Goal: Task Accomplishment & Management: Complete application form

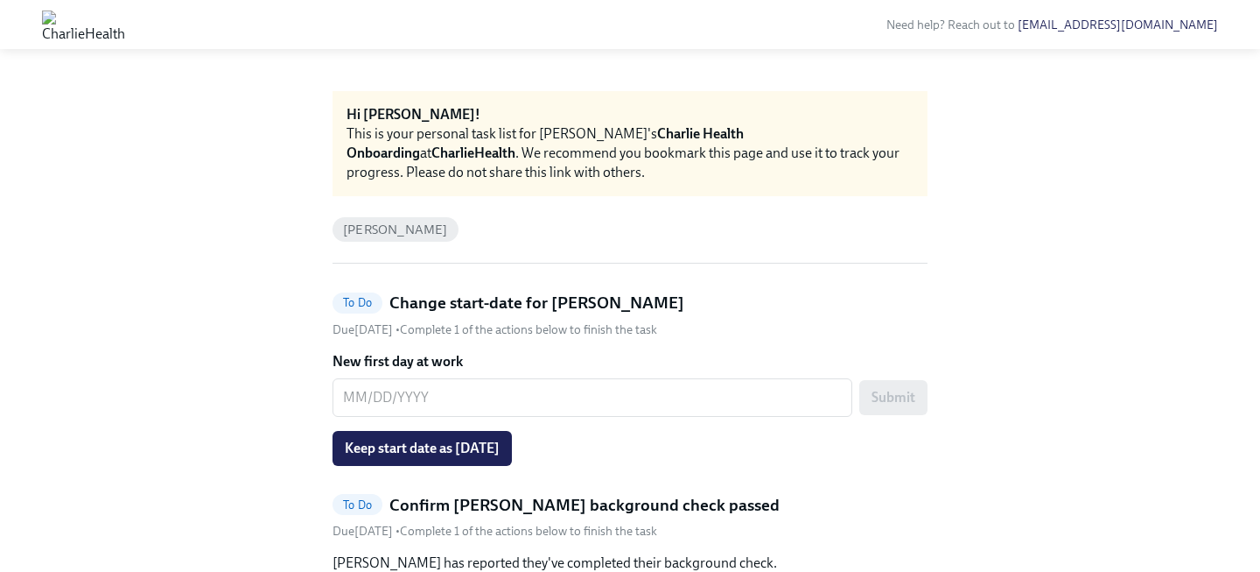
click at [500, 446] on span "Keep start date as 08/18/2025" at bounding box center [422, 448] width 155 height 18
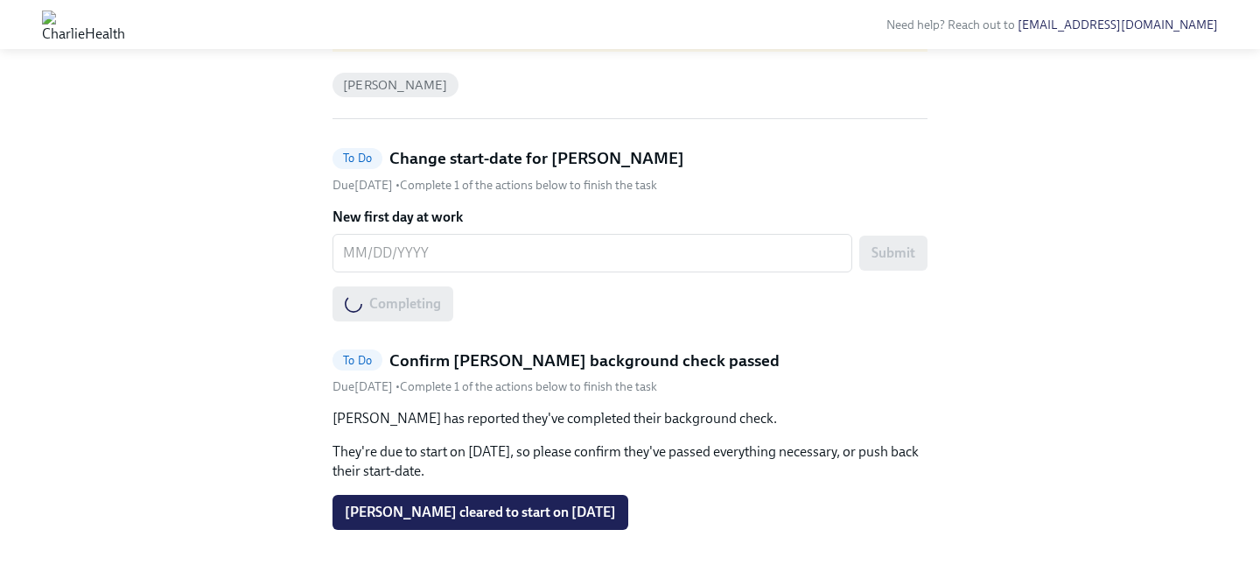
scroll to position [180, 0]
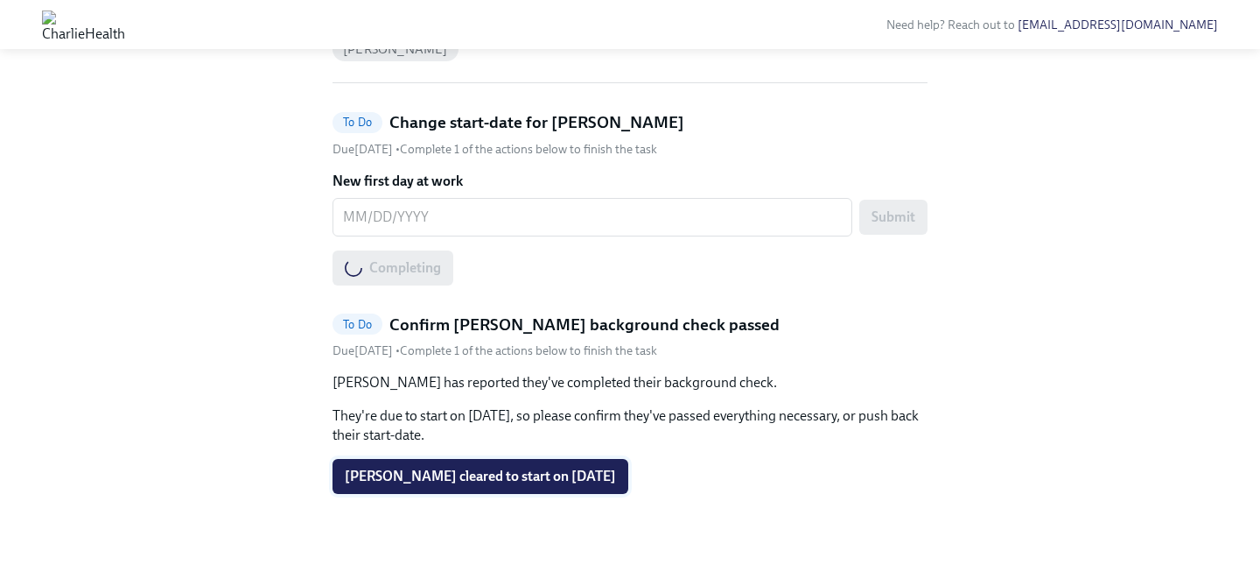
click at [509, 474] on span "Rose Dominey cleared to start on 08/18/2025" at bounding box center [480, 476] width 271 height 18
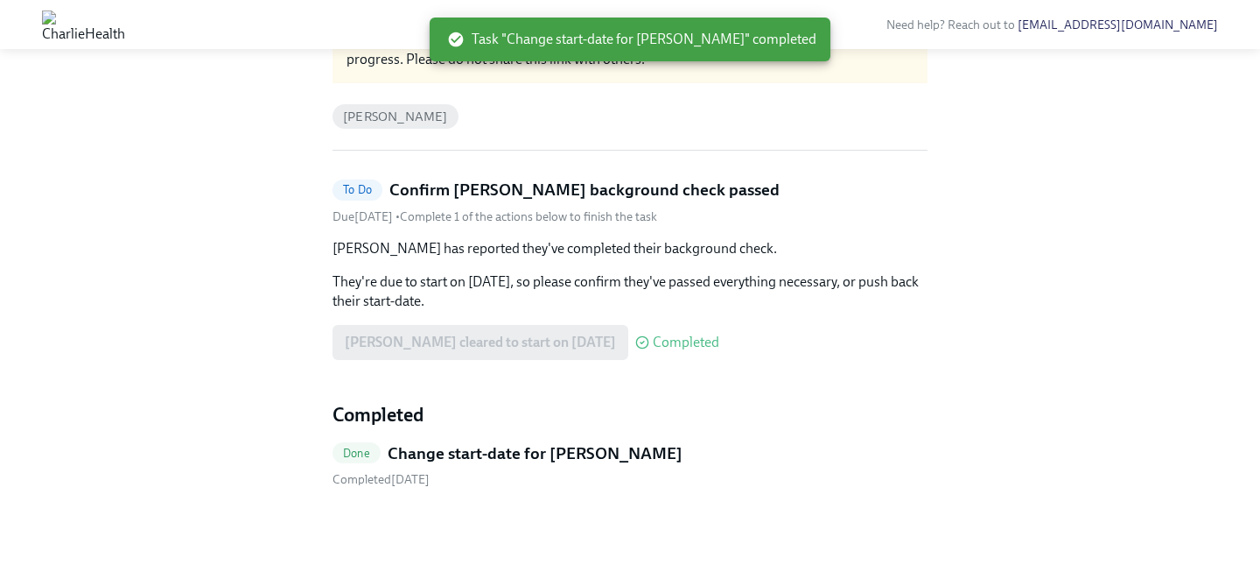
scroll to position [0, 0]
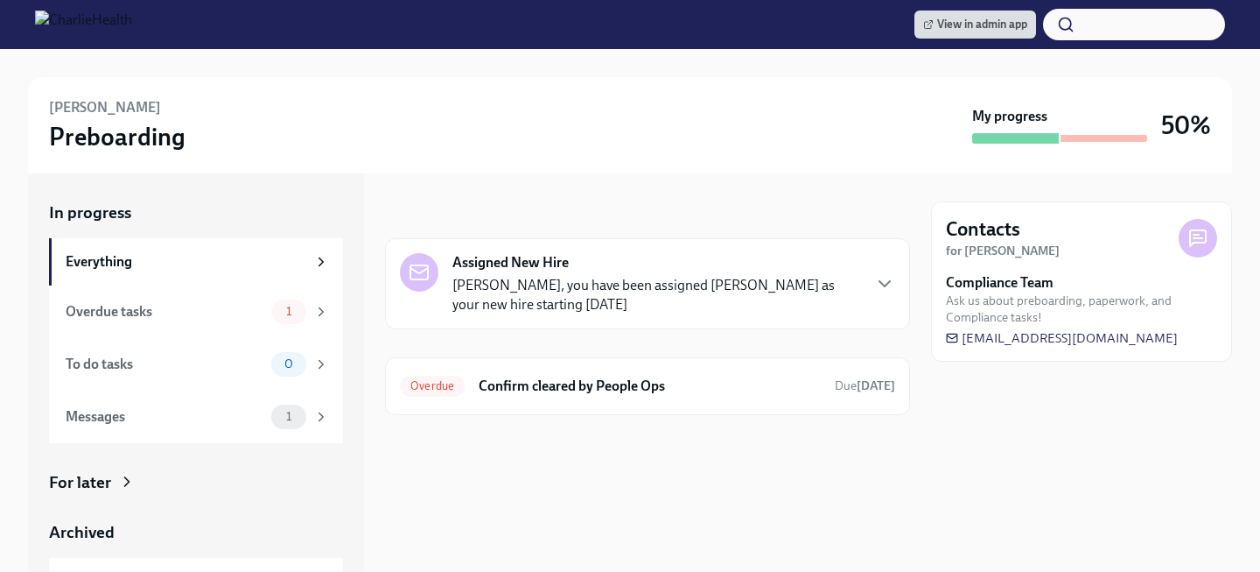
click at [584, 382] on h6 "Confirm cleared by People Ops" at bounding box center [650, 385] width 342 height 19
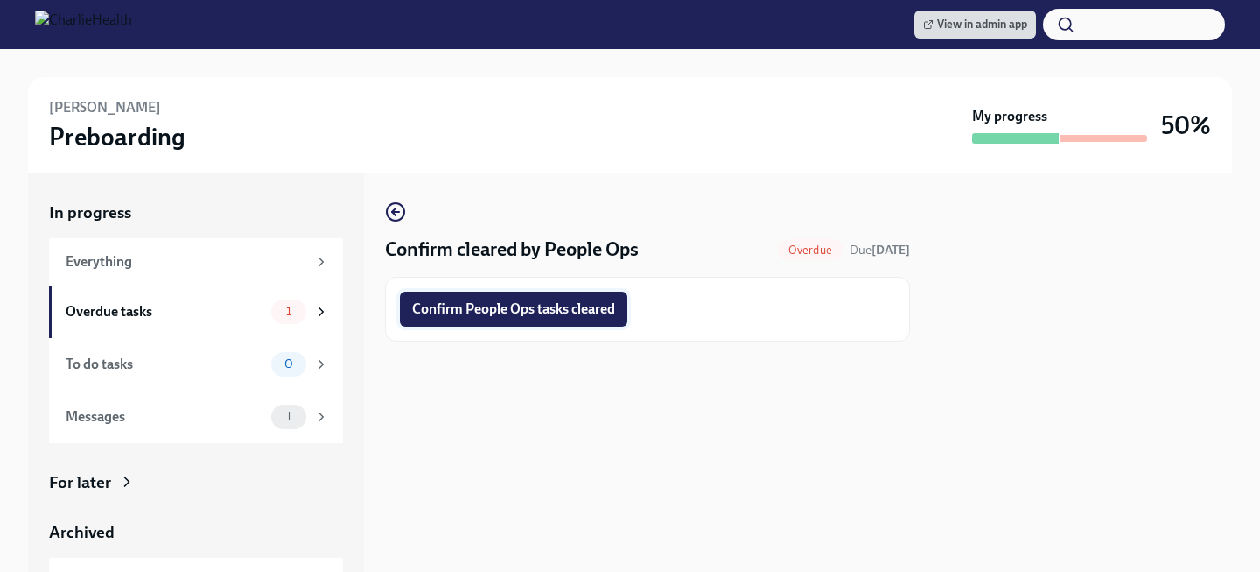
click at [538, 309] on span "Confirm People Ops tasks cleared" at bounding box center [513, 309] width 203 height 18
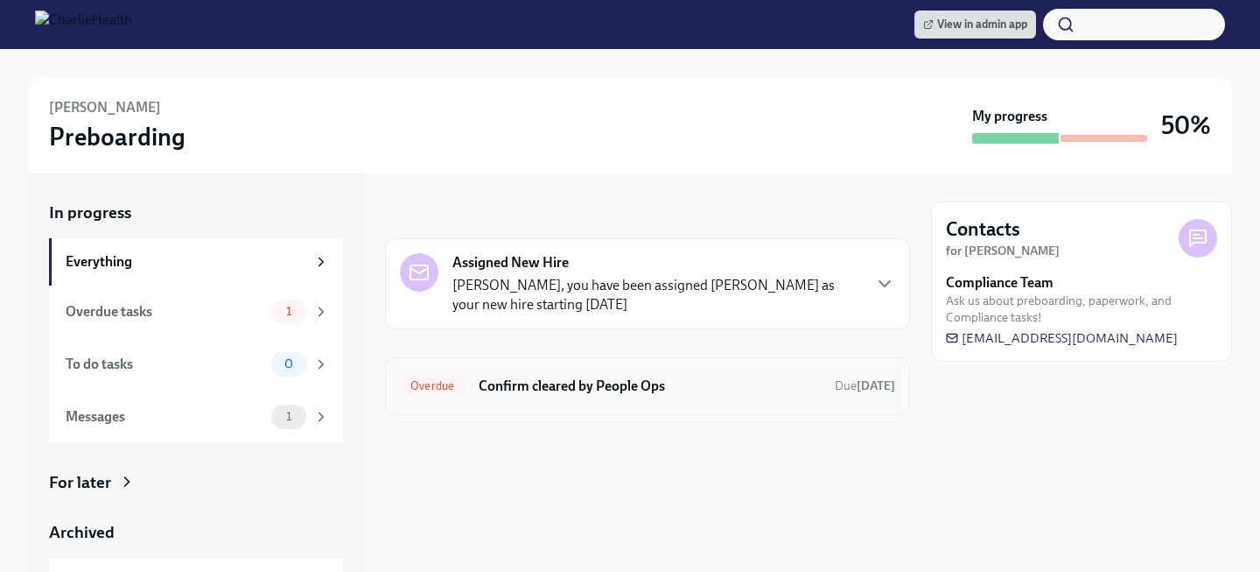
click at [523, 382] on h6 "Confirm cleared by People Ops" at bounding box center [650, 385] width 342 height 19
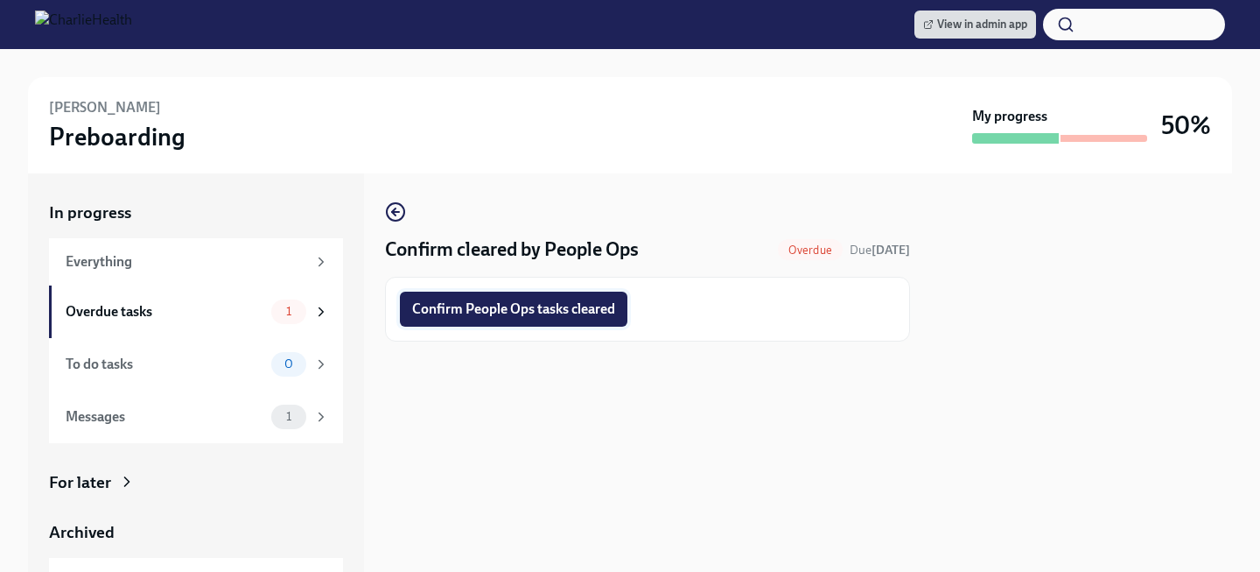
click at [506, 300] on span "Confirm People Ops tasks cleared" at bounding box center [513, 309] width 203 height 18
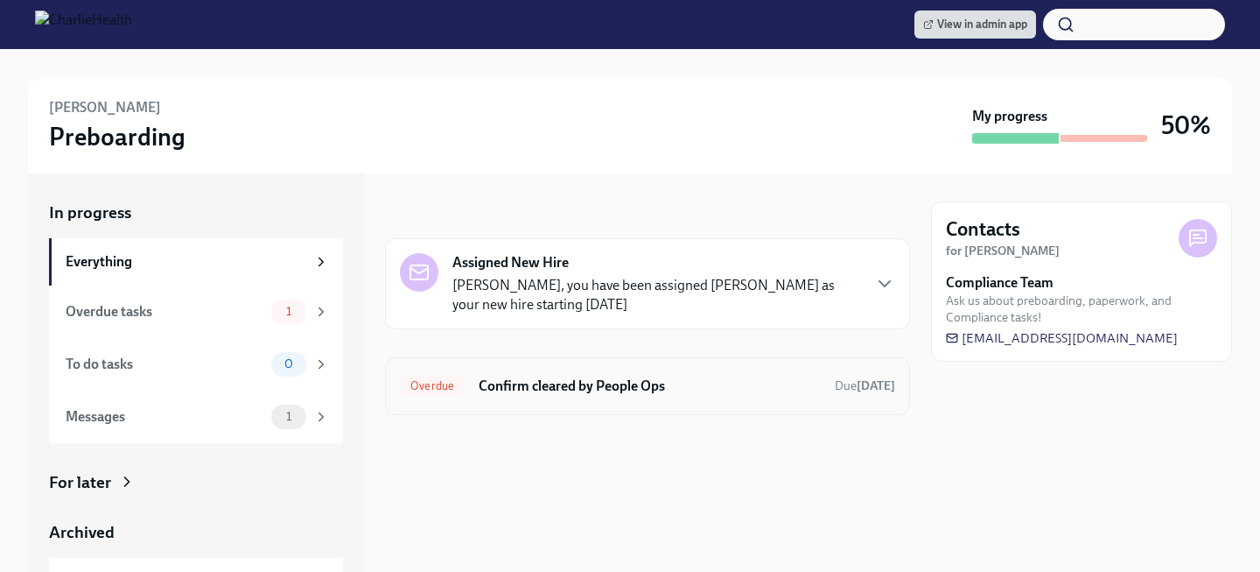
click at [533, 372] on div "Overdue Confirm cleared by People Ops Due [DATE]" at bounding box center [647, 386] width 495 height 28
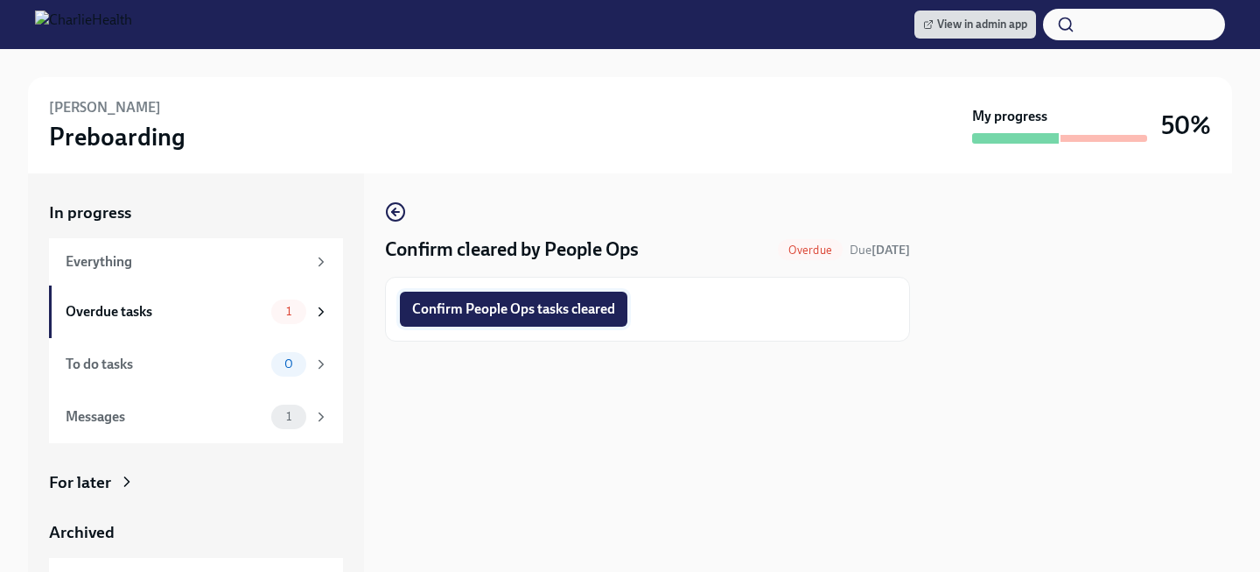
click at [530, 294] on button "Confirm People Ops tasks cleared" at bounding box center [514, 308] width 228 height 35
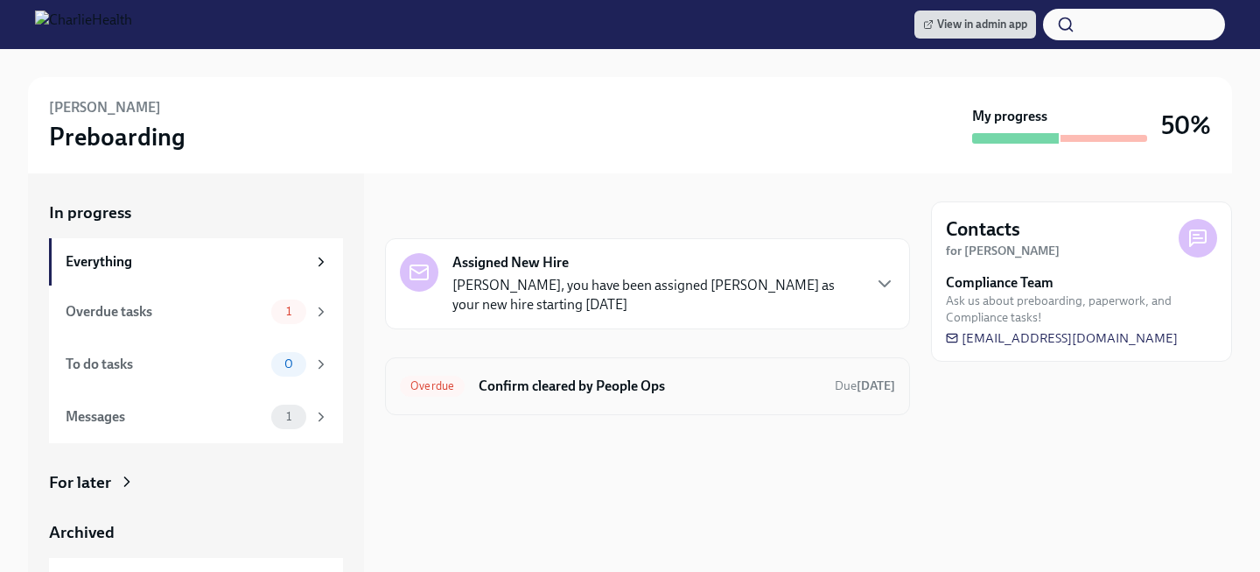
click at [555, 380] on h6 "Confirm cleared by People Ops" at bounding box center [650, 385] width 342 height 19
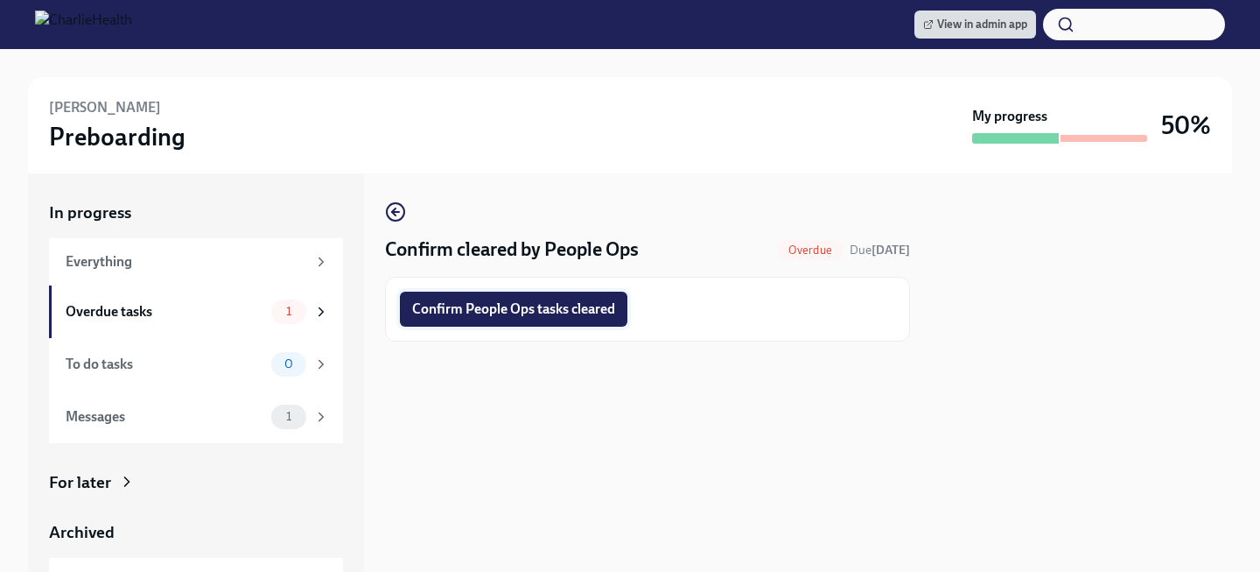
click at [522, 317] on span "Confirm People Ops tasks cleared" at bounding box center [513, 309] width 203 height 18
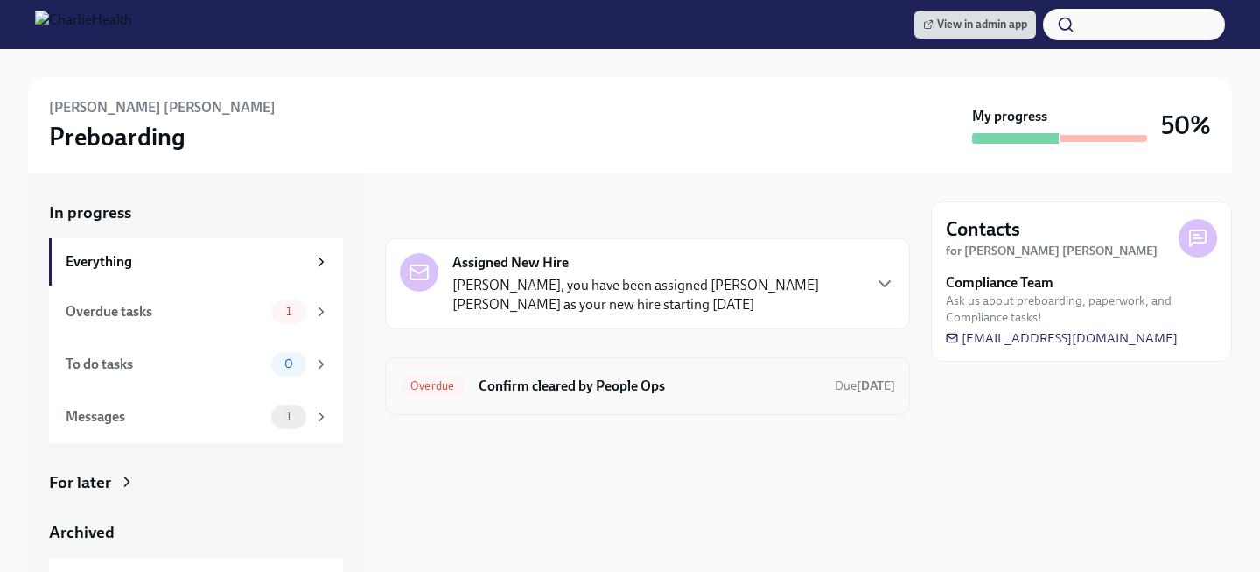
click at [562, 380] on h6 "Confirm cleared by People Ops" at bounding box center [650, 385] width 342 height 19
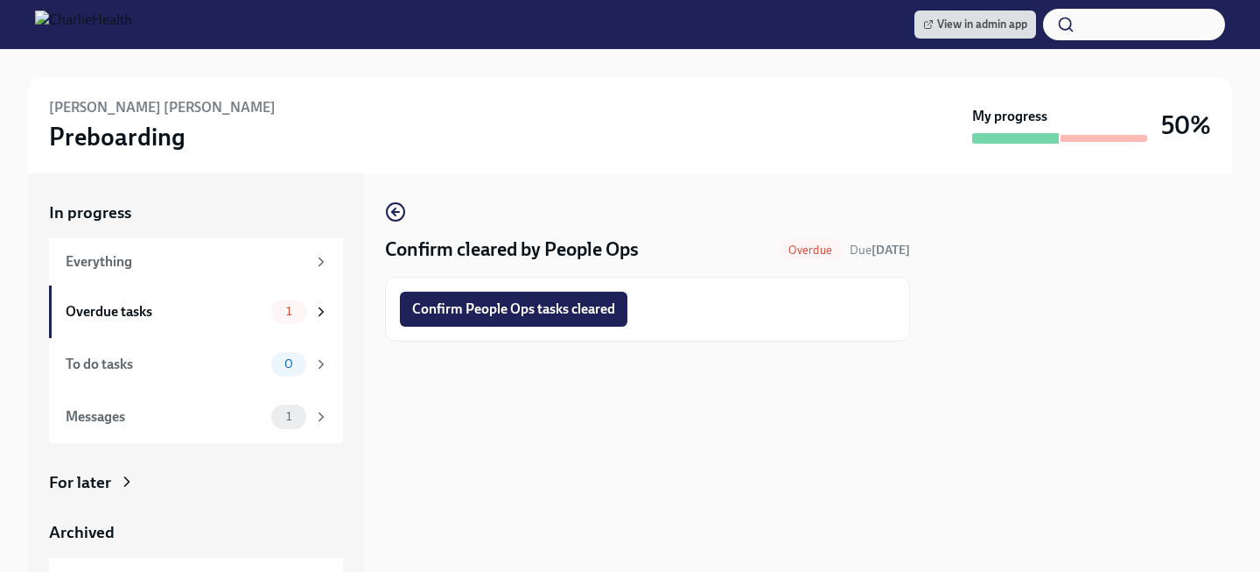
click at [515, 308] on span "Confirm People Ops tasks cleared" at bounding box center [513, 309] width 203 height 18
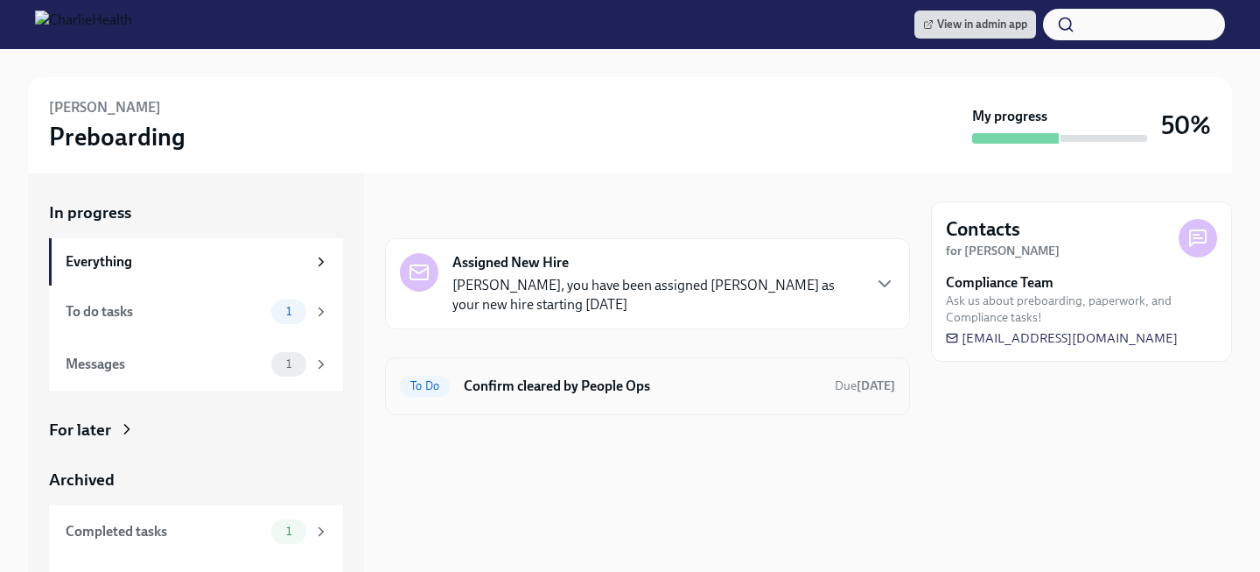
click at [523, 387] on h6 "Confirm cleared by People Ops" at bounding box center [642, 385] width 357 height 19
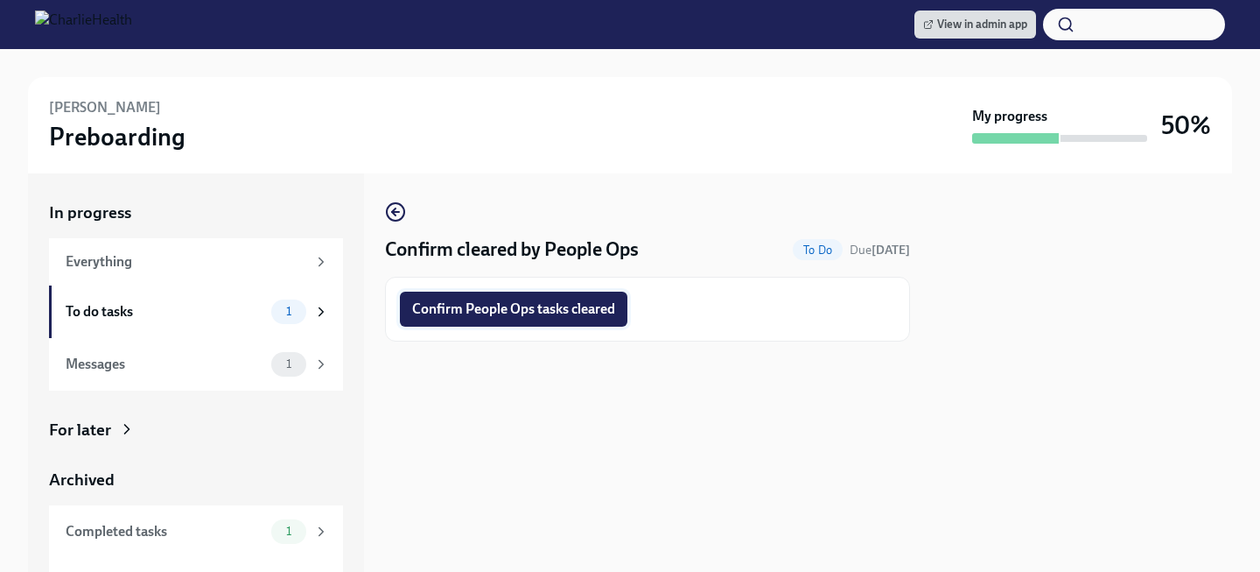
click at [506, 319] on button "Confirm People Ops tasks cleared" at bounding box center [514, 308] width 228 height 35
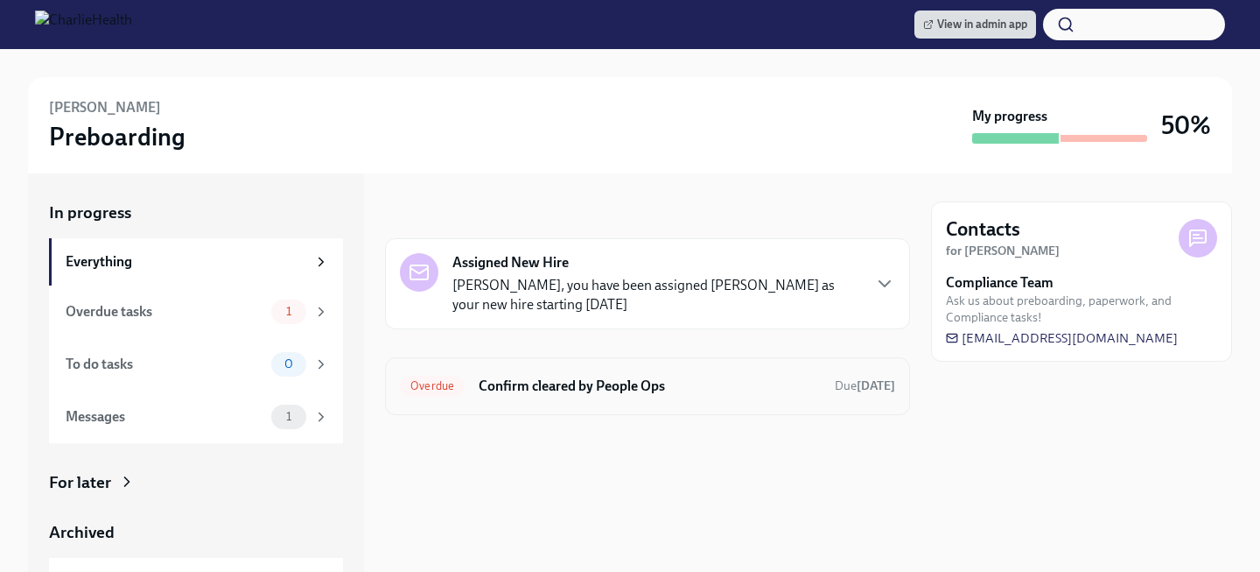
click at [542, 375] on div "Overdue Confirm cleared by People Ops Due 2 days ago" at bounding box center [647, 386] width 495 height 28
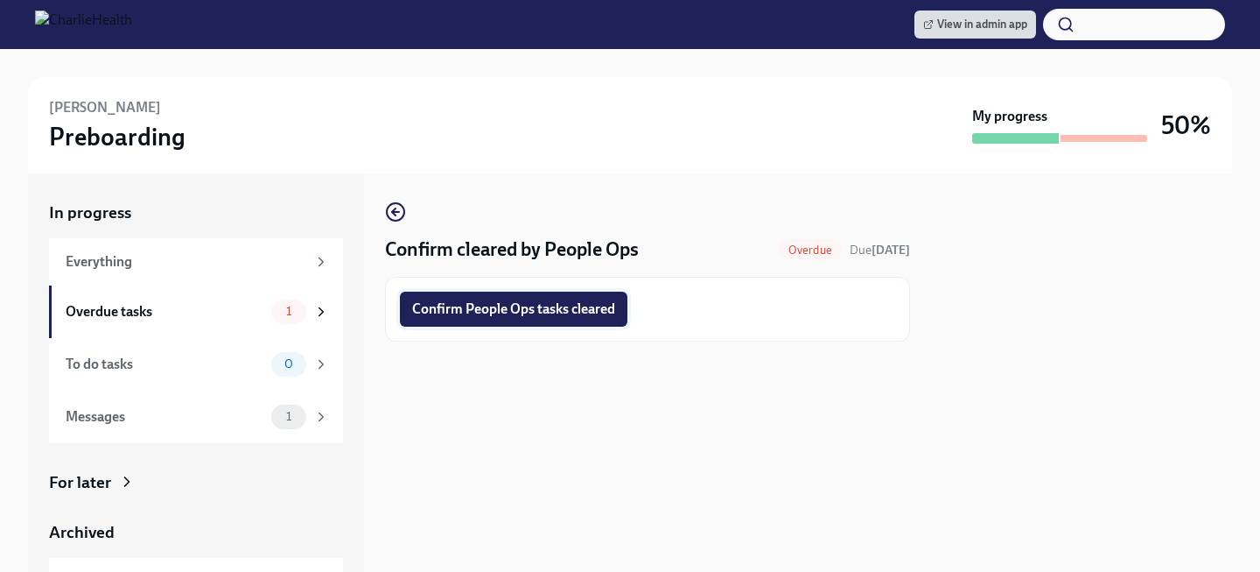
click at [503, 323] on button "Confirm People Ops tasks cleared" at bounding box center [514, 308] width 228 height 35
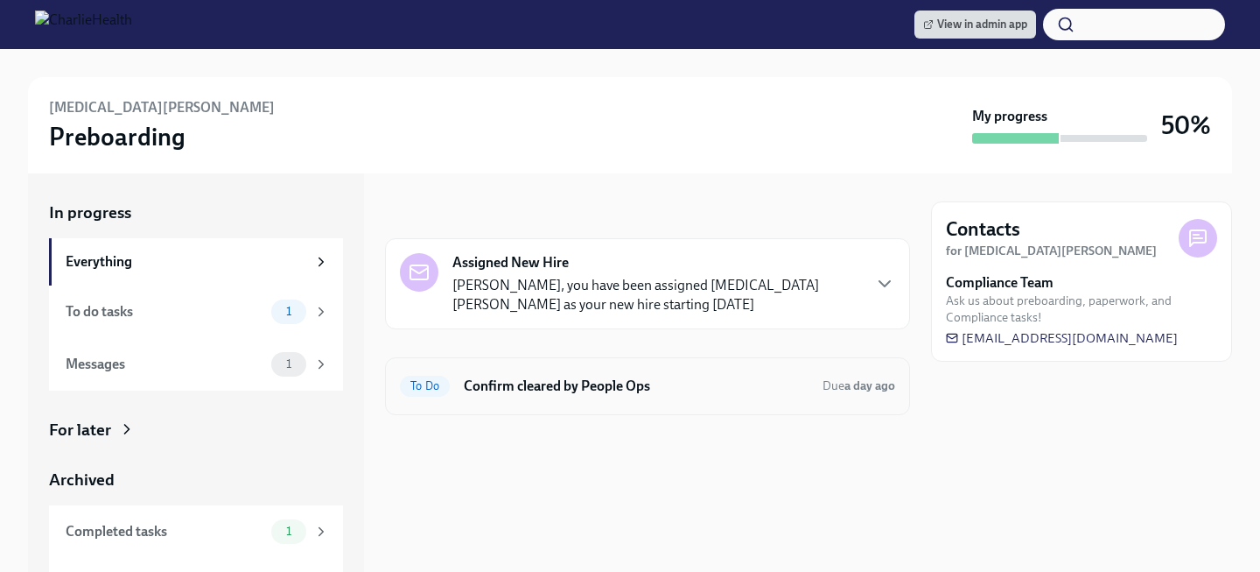
click at [491, 374] on div "To Do Confirm cleared by People Ops Due a day ago" at bounding box center [647, 386] width 495 height 28
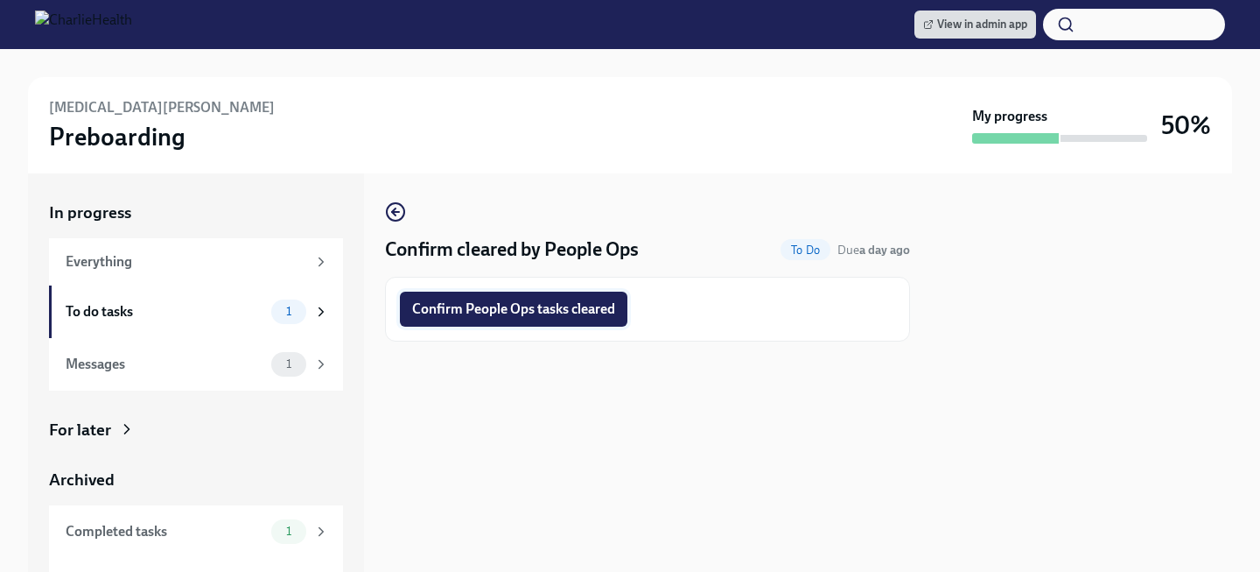
click at [486, 314] on span "Confirm People Ops tasks cleared" at bounding box center [513, 309] width 203 height 18
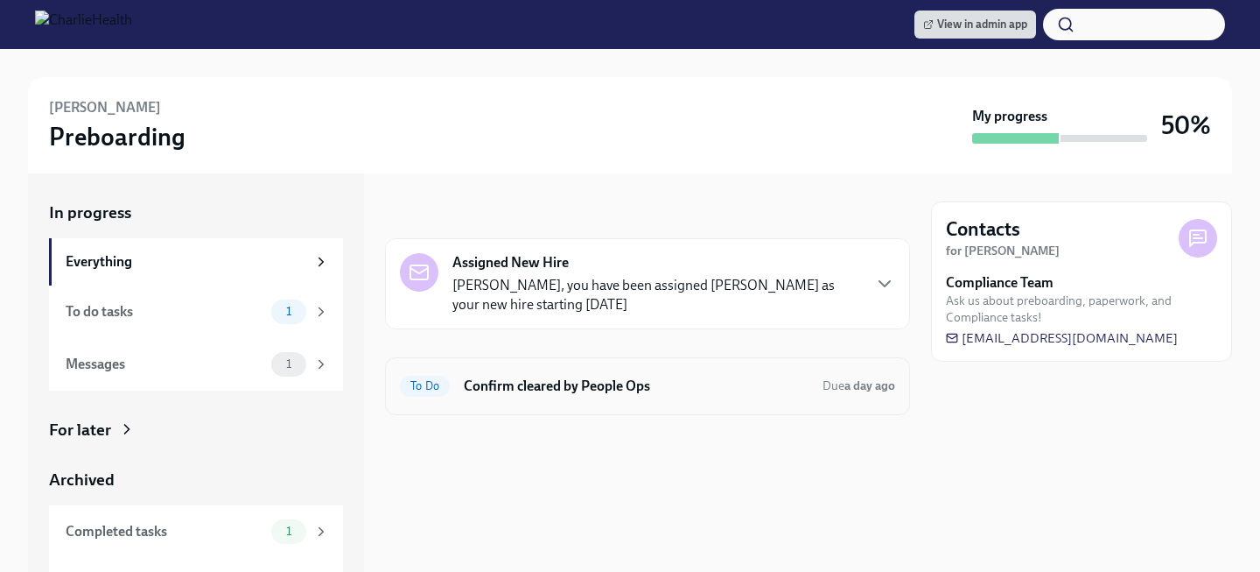
click at [537, 375] on div "To Do Confirm cleared by People Ops Due a day ago" at bounding box center [647, 386] width 495 height 28
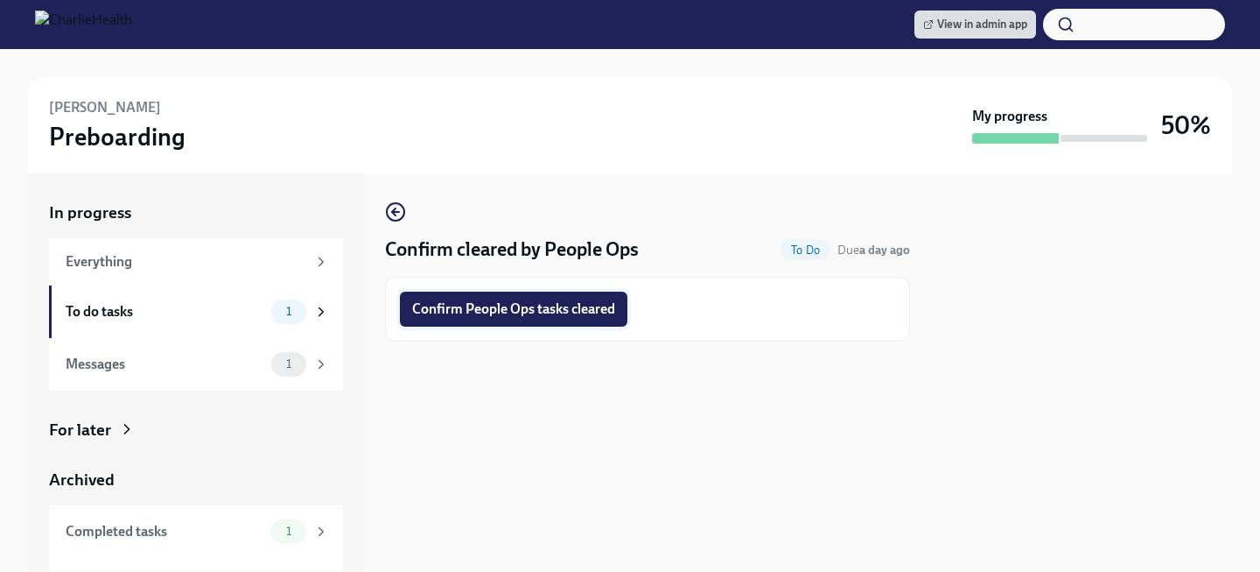
click at [508, 298] on button "Confirm People Ops tasks cleared" at bounding box center [514, 308] width 228 height 35
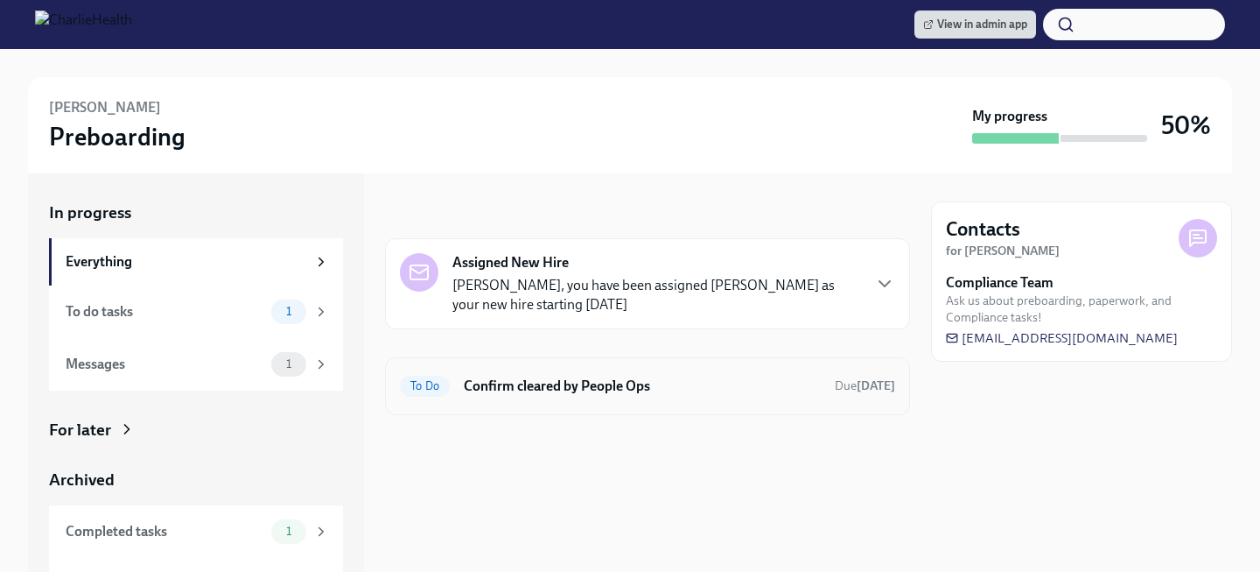
click at [552, 378] on h6 "Confirm cleared by People Ops" at bounding box center [642, 385] width 357 height 19
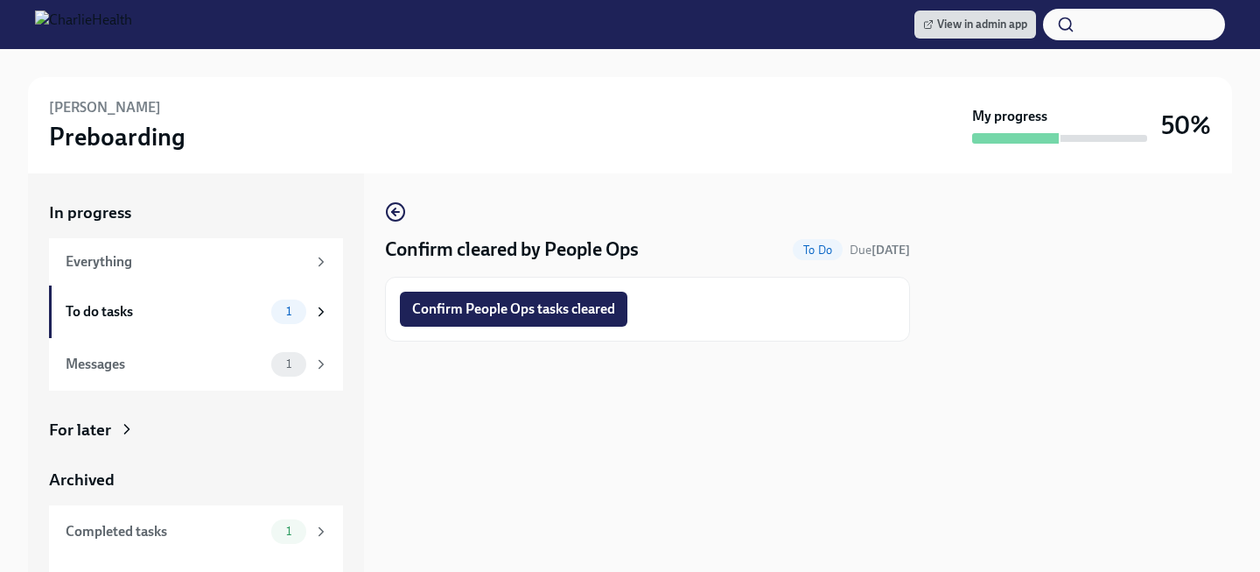
click at [542, 296] on button "Confirm People Ops tasks cleared" at bounding box center [514, 308] width 228 height 35
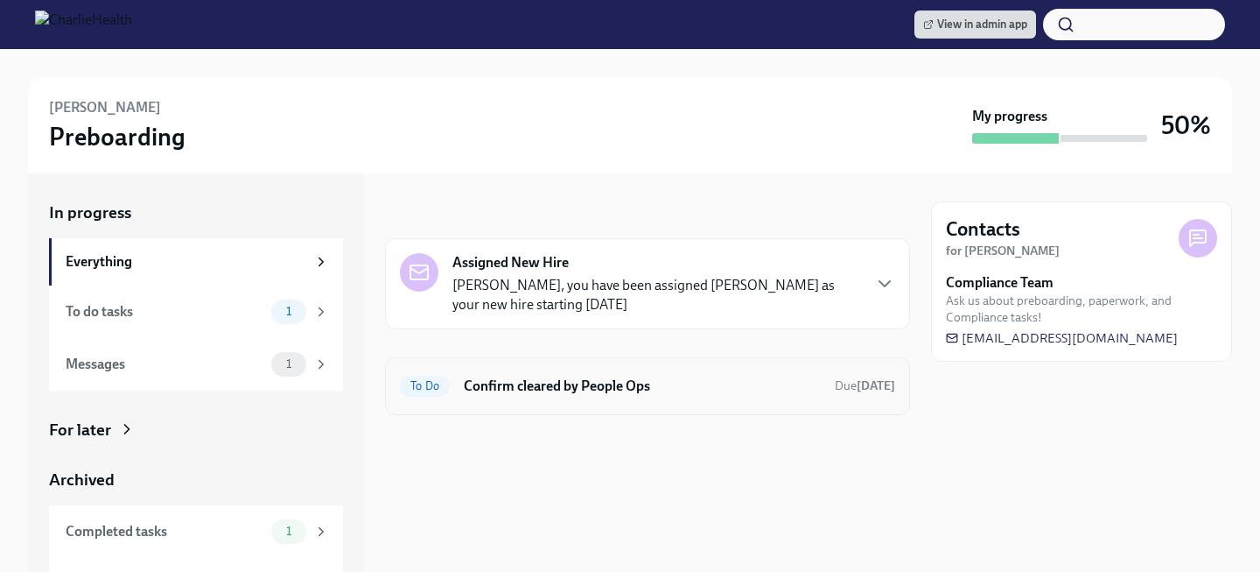
click at [648, 378] on h6 "Confirm cleared by People Ops" at bounding box center [642, 385] width 357 height 19
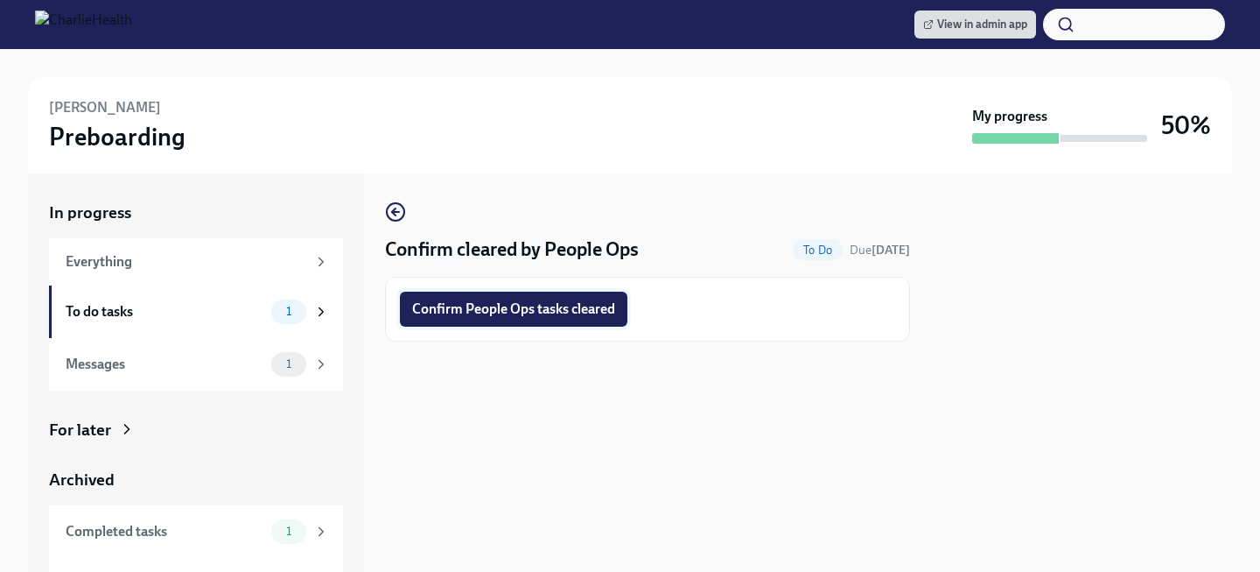
click at [586, 316] on span "Confirm People Ops tasks cleared" at bounding box center [513, 309] width 203 height 18
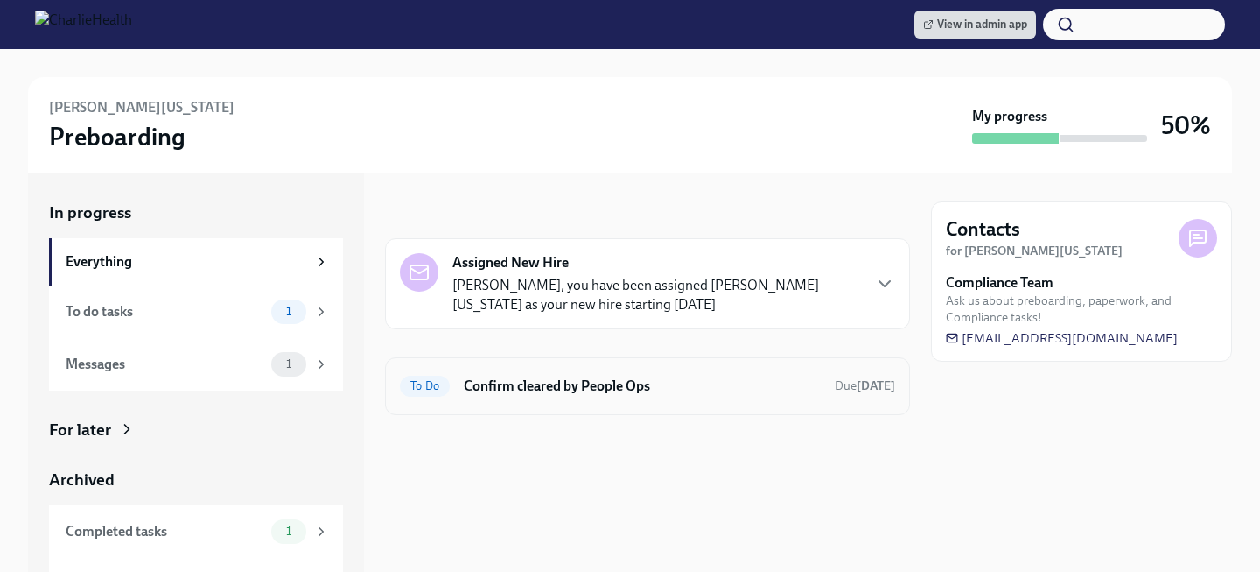
click at [579, 379] on h6 "Confirm cleared by People Ops" at bounding box center [642, 385] width 357 height 19
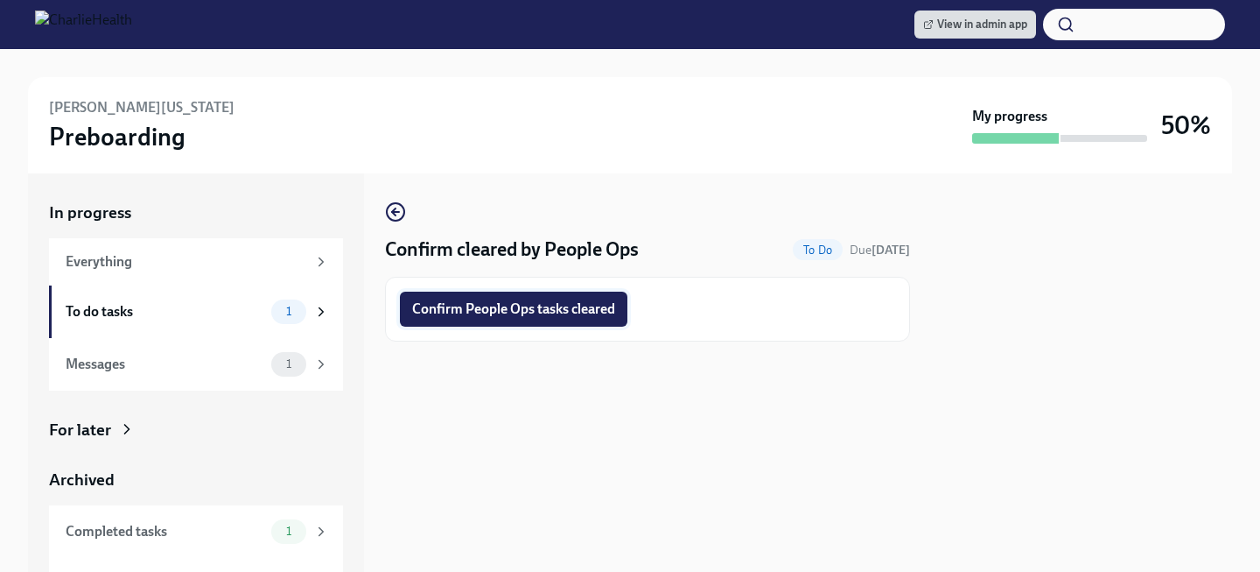
click at [553, 312] on span "Confirm People Ops tasks cleared" at bounding box center [513, 309] width 203 height 18
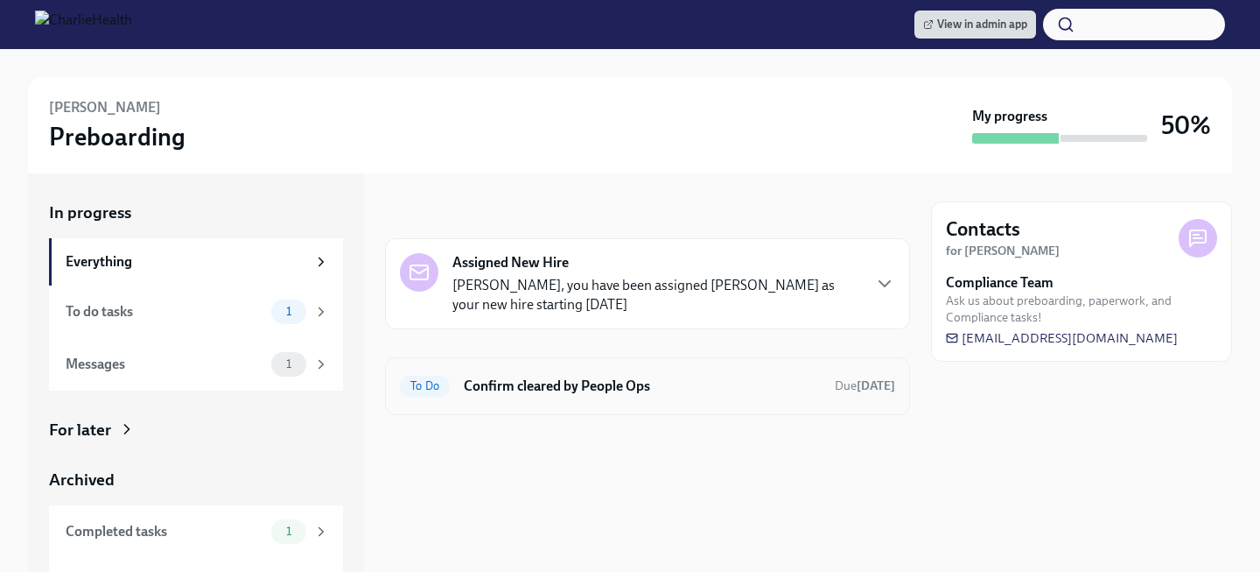
click at [582, 382] on h6 "Confirm cleared by People Ops" at bounding box center [642, 385] width 357 height 19
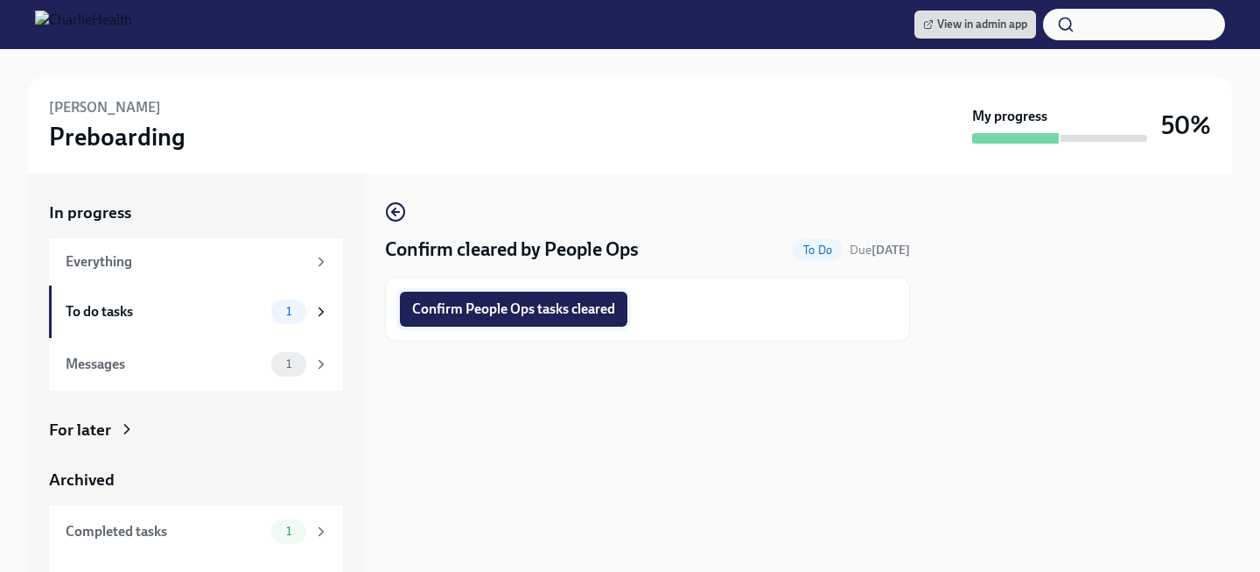
click at [531, 309] on span "Confirm People Ops tasks cleared" at bounding box center [513, 309] width 203 height 18
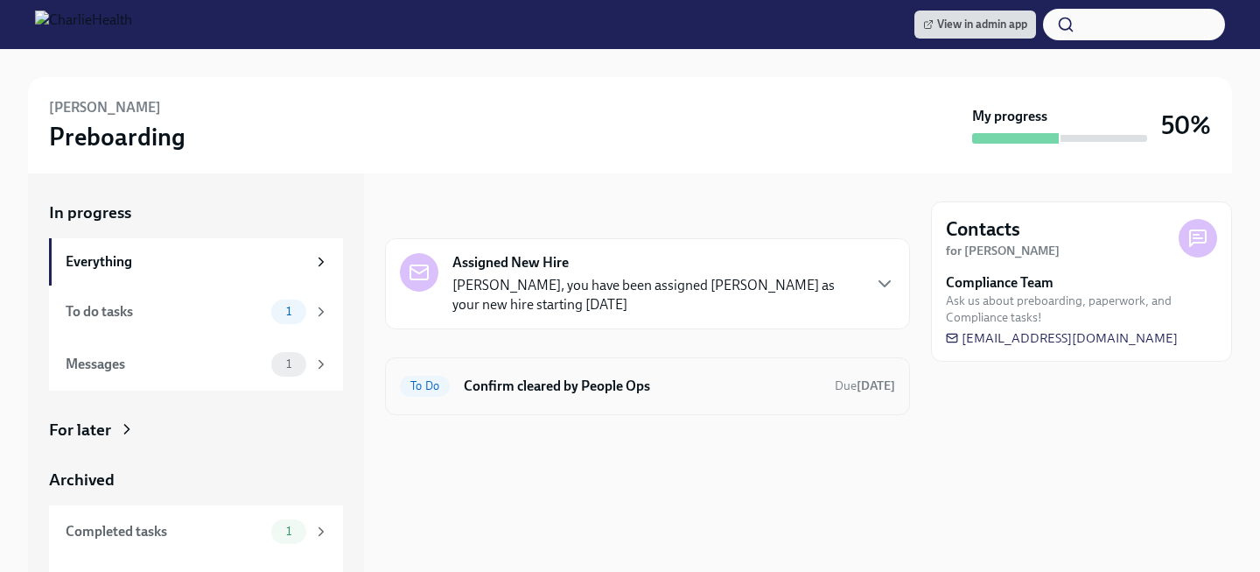
click at [602, 369] on div "To Do Confirm cleared by People Ops Due [DATE]" at bounding box center [647, 386] width 525 height 58
click at [593, 387] on h6 "Confirm cleared by People Ops" at bounding box center [642, 385] width 357 height 19
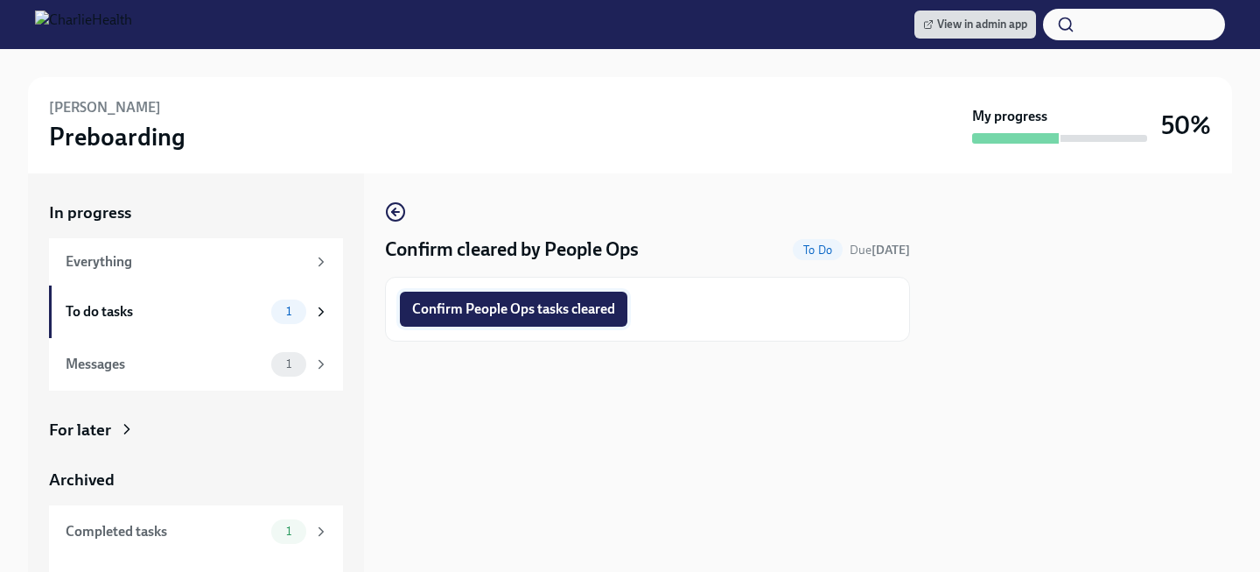
click at [558, 306] on span "Confirm People Ops tasks cleared" at bounding box center [513, 309] width 203 height 18
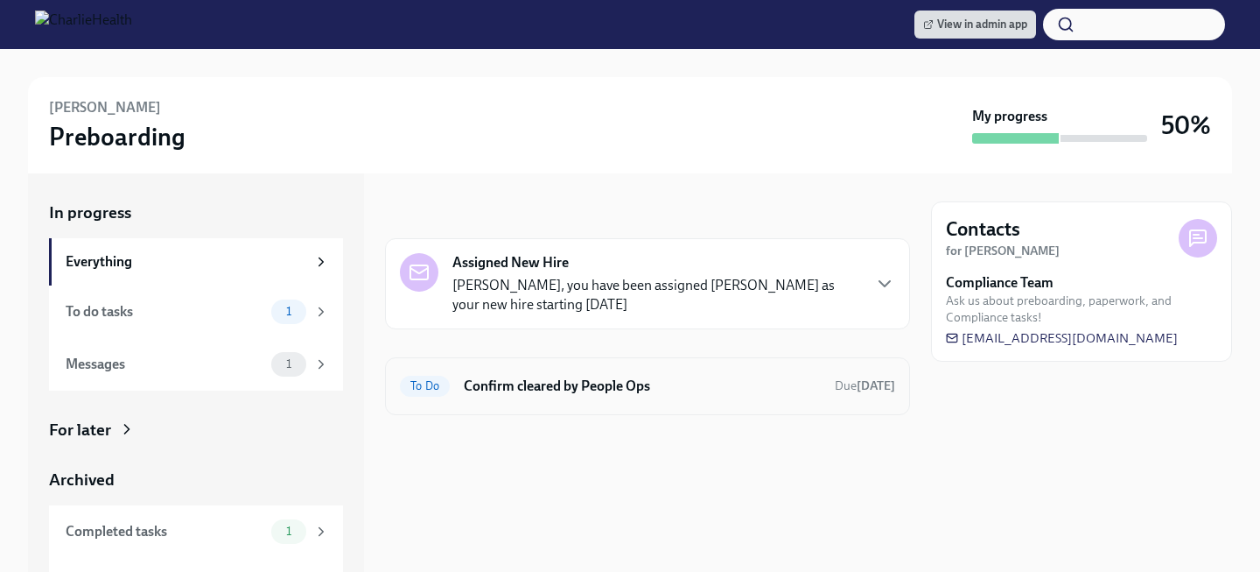
click at [551, 403] on div "To Do Confirm cleared by People Ops Due [DATE]" at bounding box center [647, 386] width 525 height 58
click at [551, 397] on div "To Do Confirm cleared by People Ops Due [DATE]" at bounding box center [647, 386] width 495 height 28
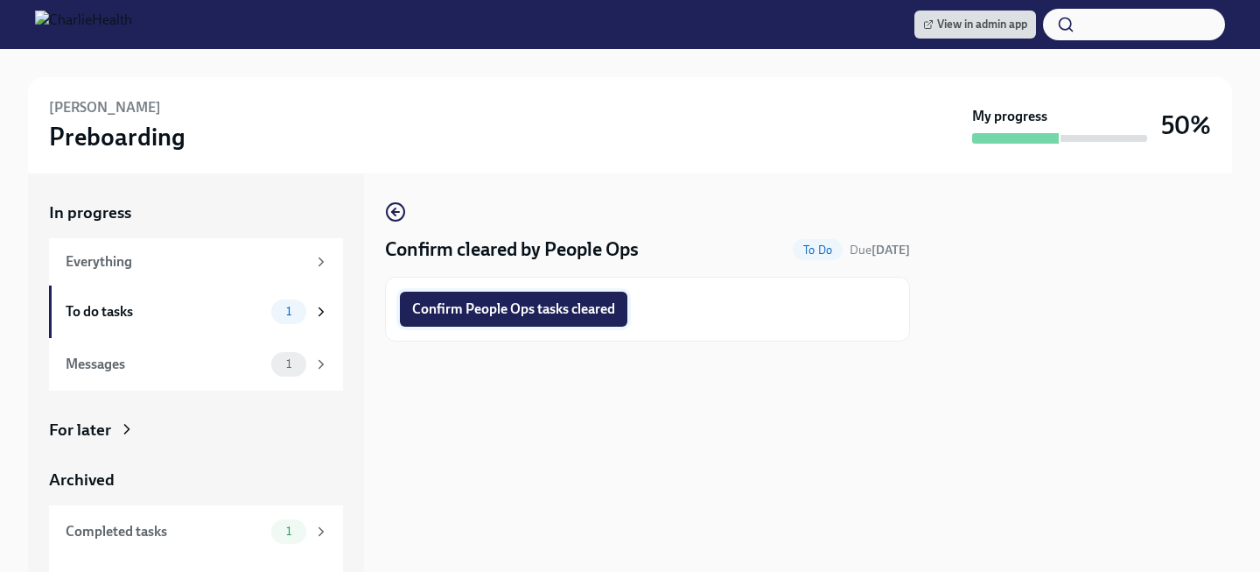
click at [534, 313] on span "Confirm People Ops tasks cleared" at bounding box center [513, 309] width 203 height 18
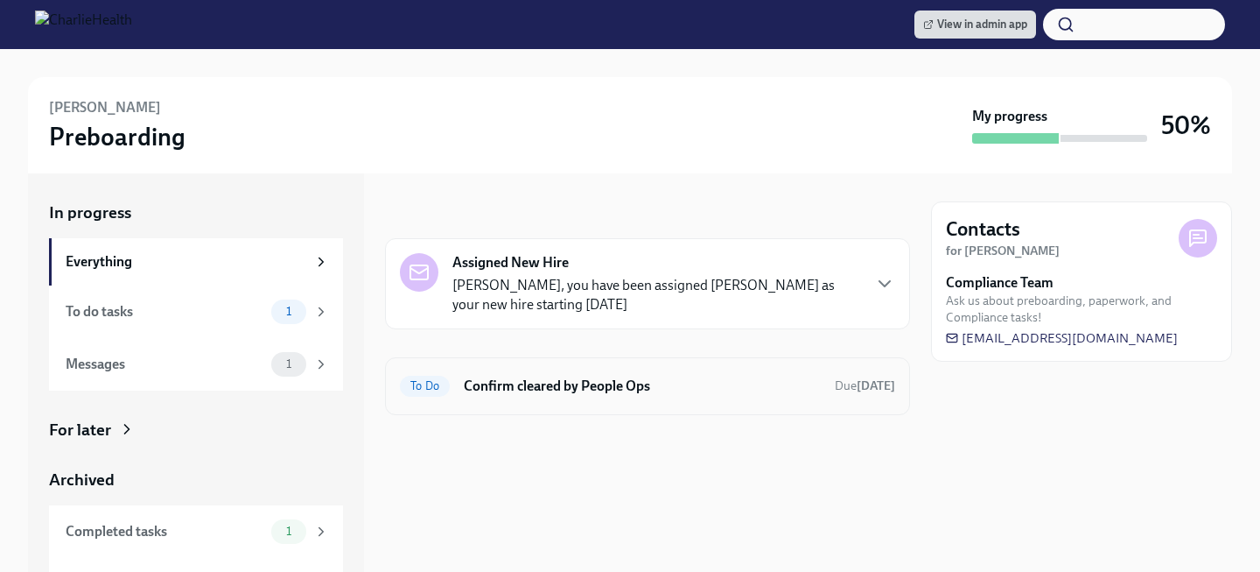
click at [483, 392] on h6 "Confirm cleared by People Ops" at bounding box center [642, 385] width 357 height 19
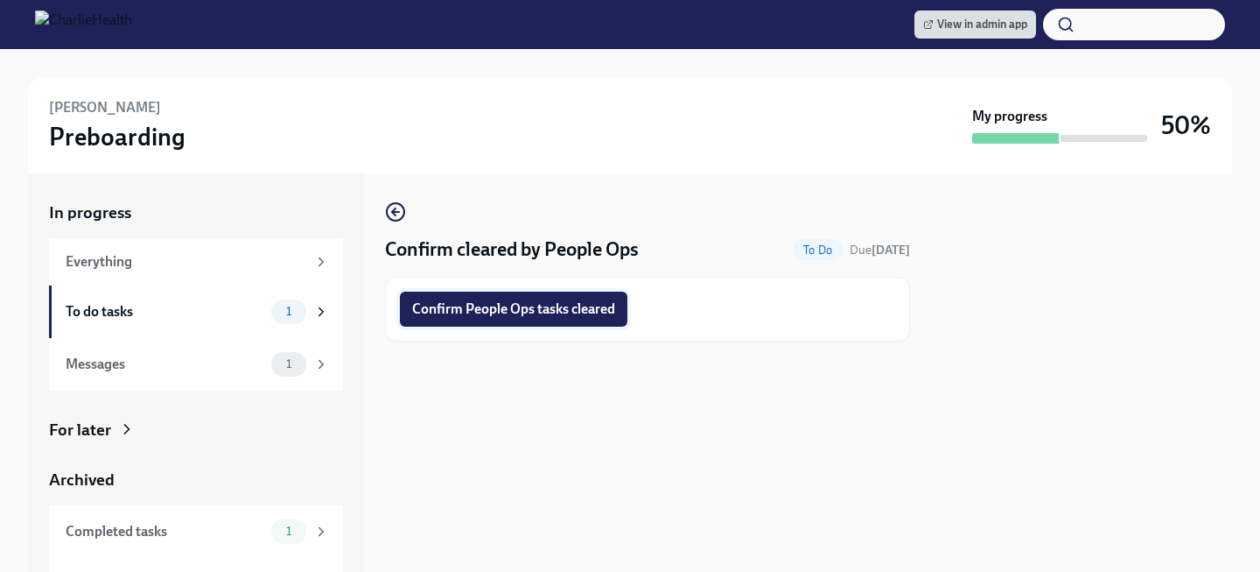
click at [468, 312] on span "Confirm People Ops tasks cleared" at bounding box center [513, 309] width 203 height 18
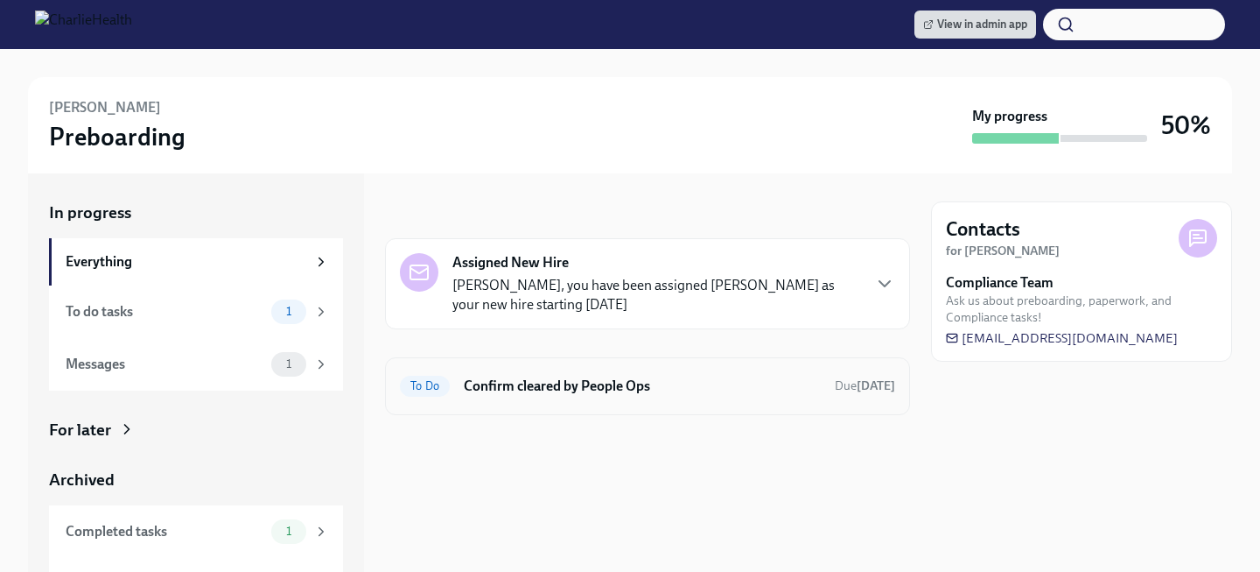
click at [487, 384] on h6 "Confirm cleared by People Ops" at bounding box center [642, 385] width 357 height 19
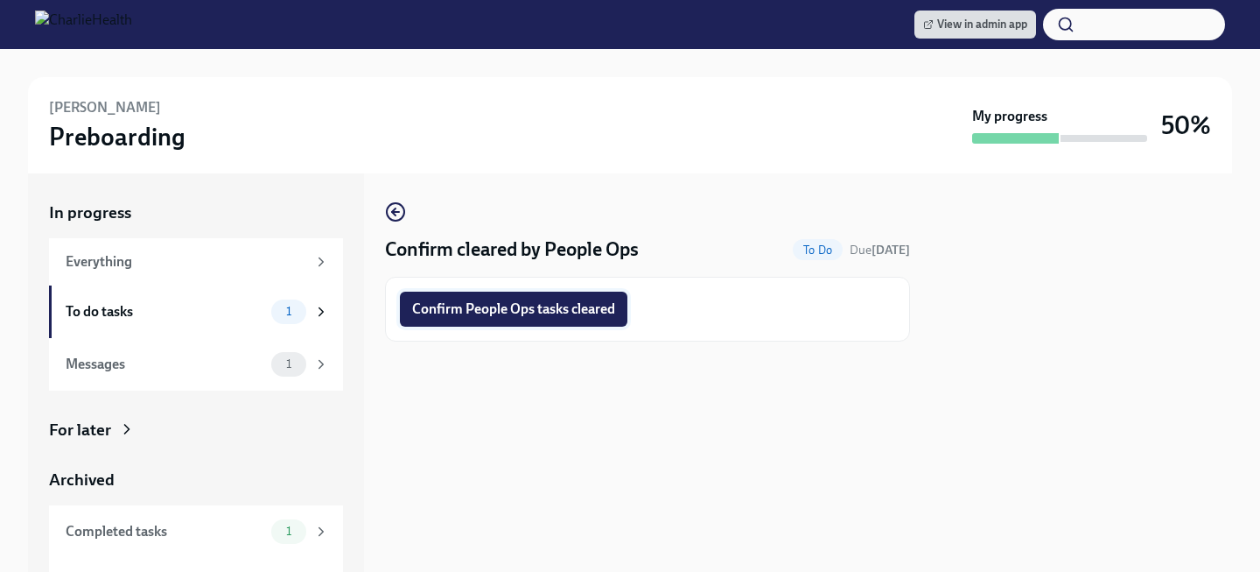
click at [487, 315] on span "Confirm People Ops tasks cleared" at bounding box center [513, 309] width 203 height 18
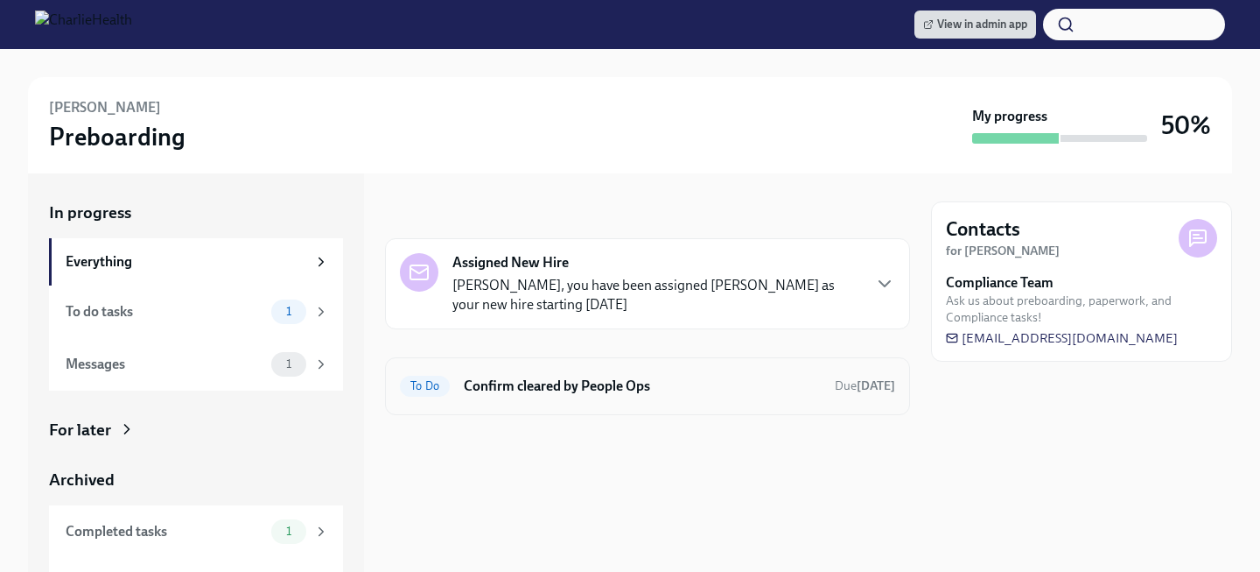
click at [481, 380] on h6 "Confirm cleared by People Ops" at bounding box center [642, 385] width 357 height 19
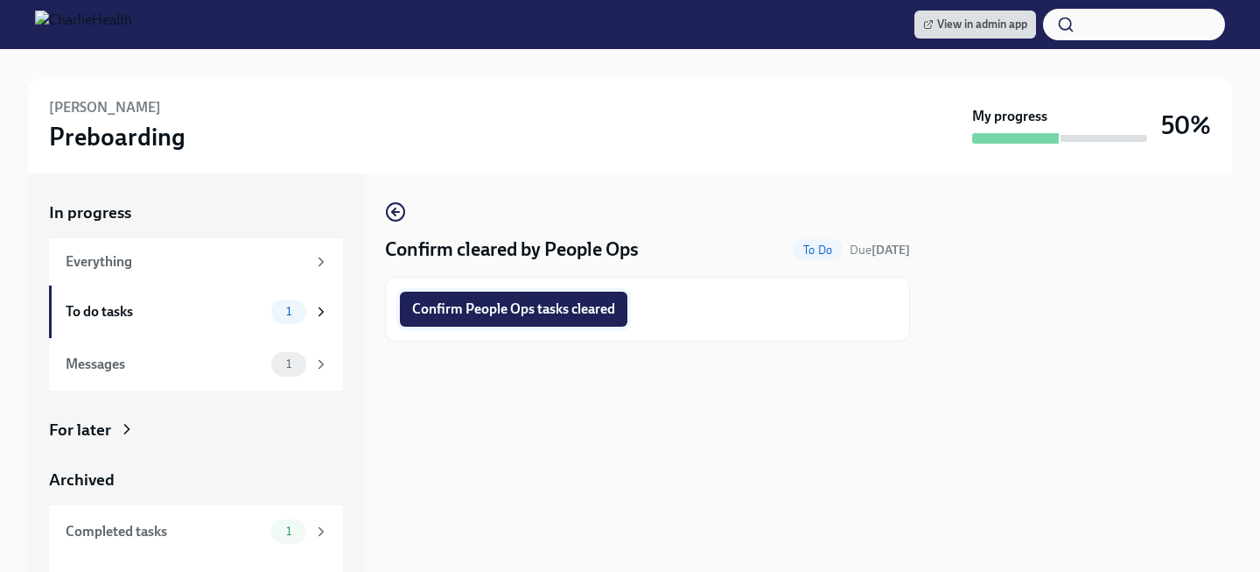
click at [484, 294] on button "Confirm People Ops tasks cleared" at bounding box center [514, 308] width 228 height 35
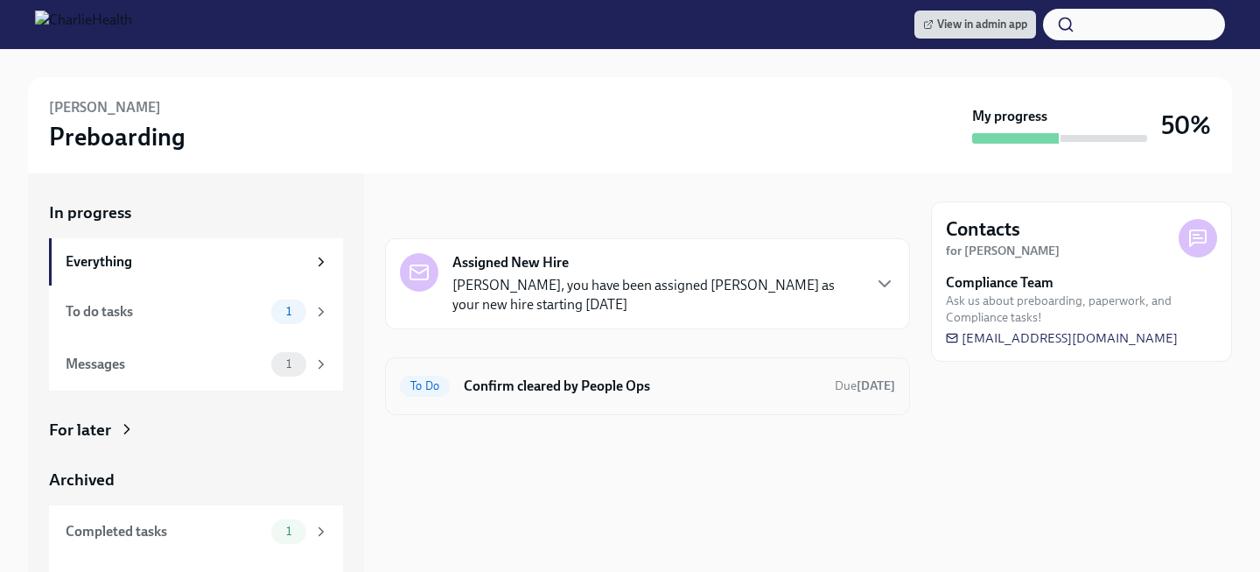
click at [490, 376] on h6 "Confirm cleared by People Ops" at bounding box center [642, 385] width 357 height 19
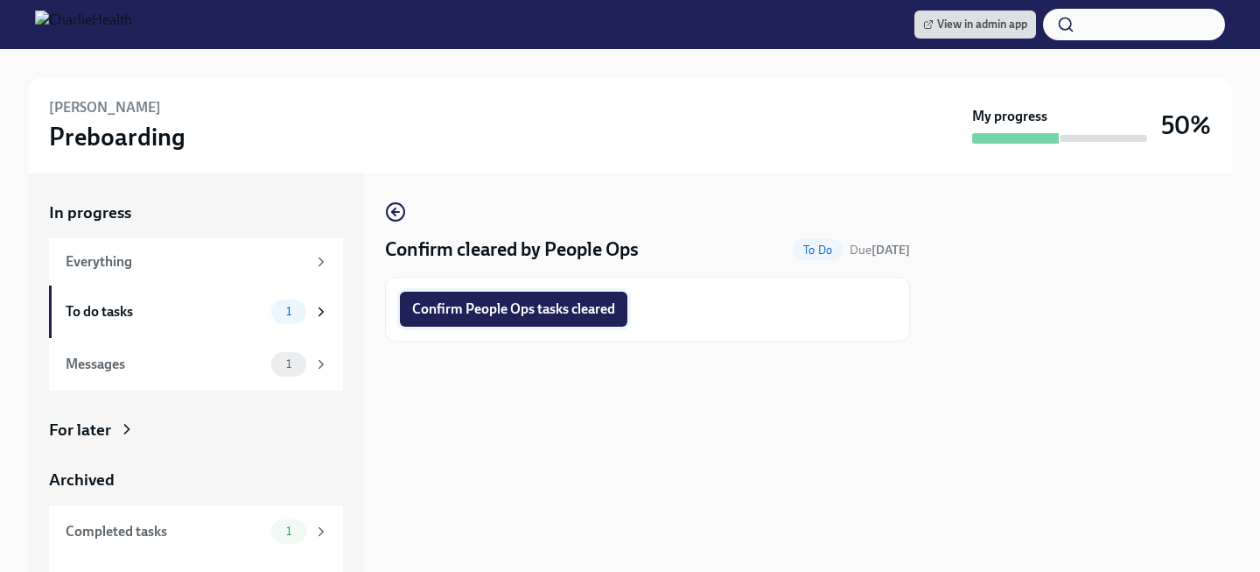
click at [484, 305] on span "Confirm People Ops tasks cleared" at bounding box center [513, 309] width 203 height 18
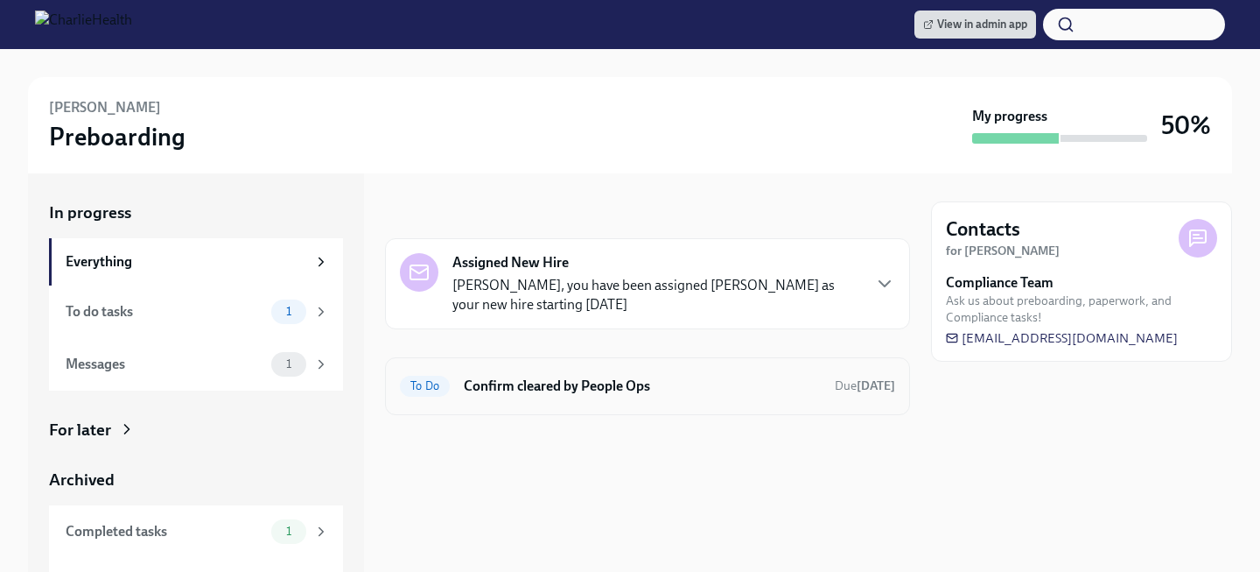
click at [515, 393] on h6 "Confirm cleared by People Ops" at bounding box center [642, 385] width 357 height 19
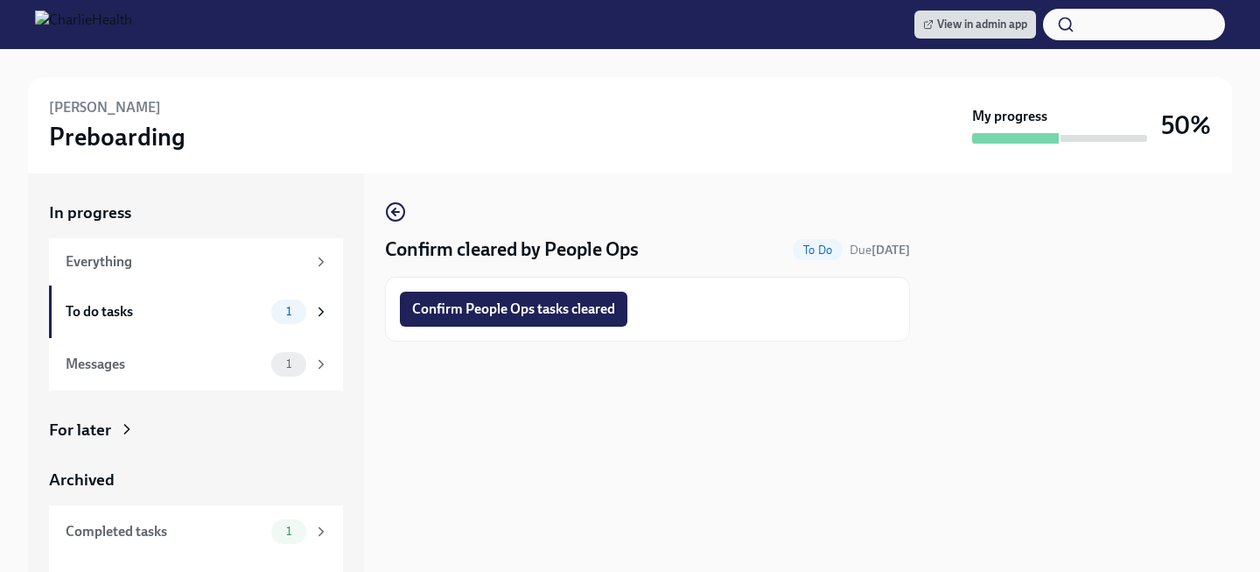
click at [505, 327] on div "Confirm People Ops tasks cleared" at bounding box center [647, 309] width 525 height 65
click at [504, 321] on button "Confirm People Ops tasks cleared" at bounding box center [514, 308] width 228 height 35
